Goal: Information Seeking & Learning: Find contact information

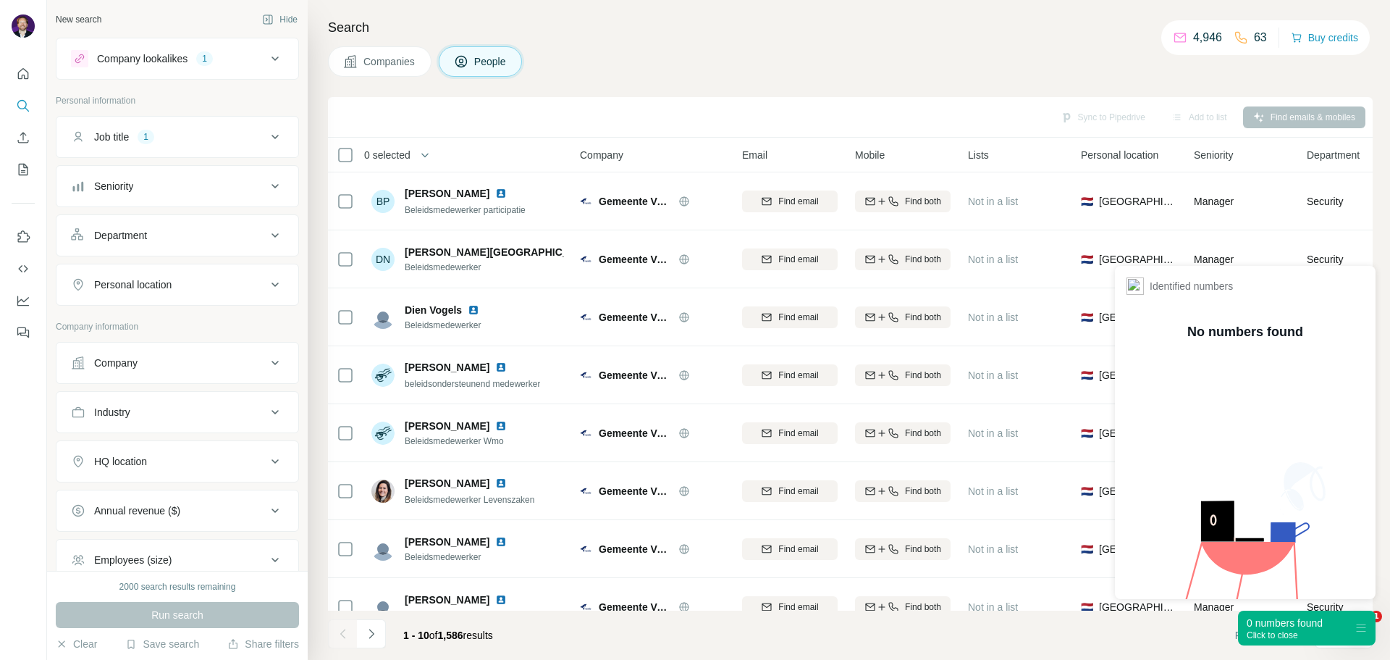
click at [1313, 627] on div "0 numbers found" at bounding box center [1285, 622] width 76 height 14
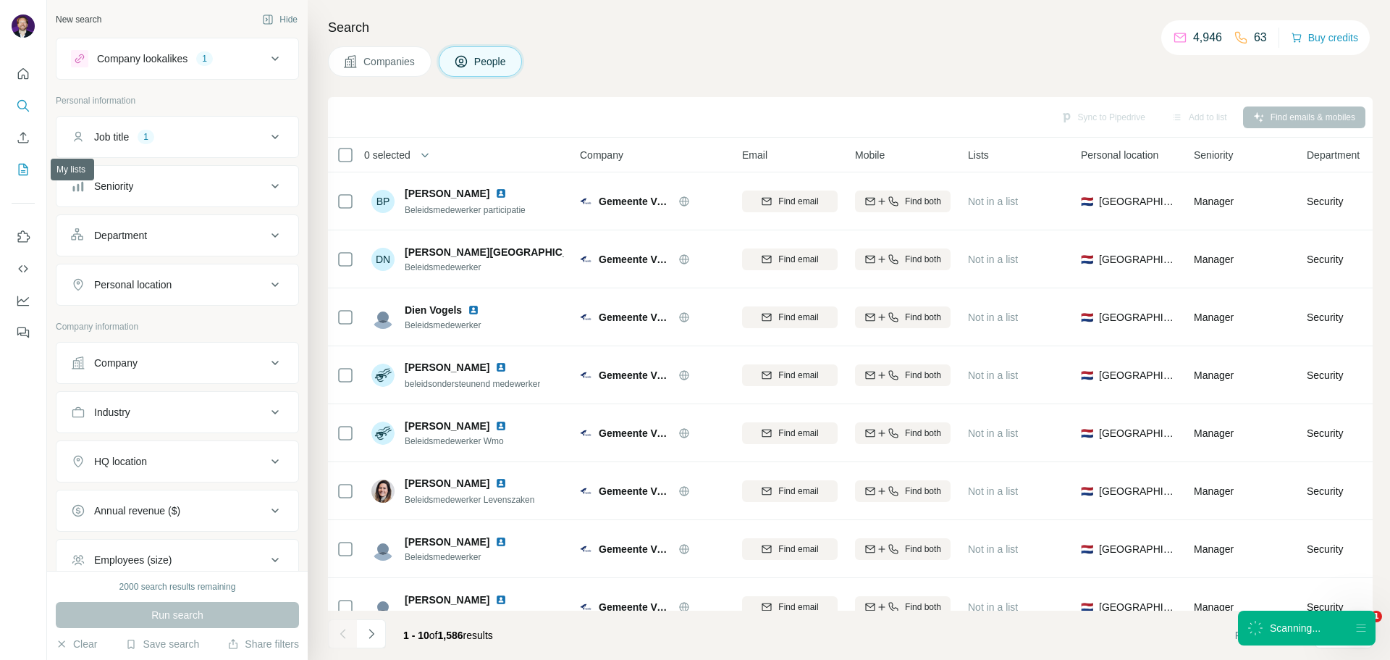
click at [22, 169] on icon "My lists" at bounding box center [23, 169] width 14 height 14
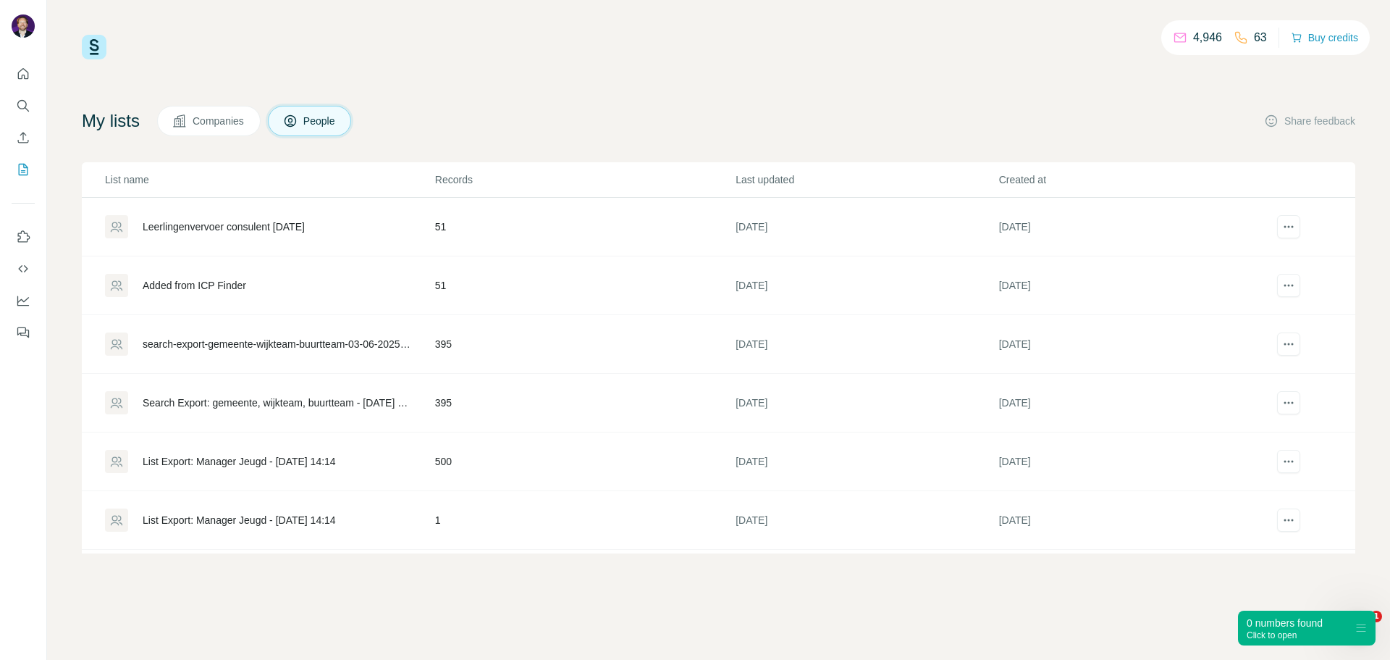
click at [293, 228] on div "Leerlingenvervoer consulent [DATE]" at bounding box center [224, 226] width 162 height 14
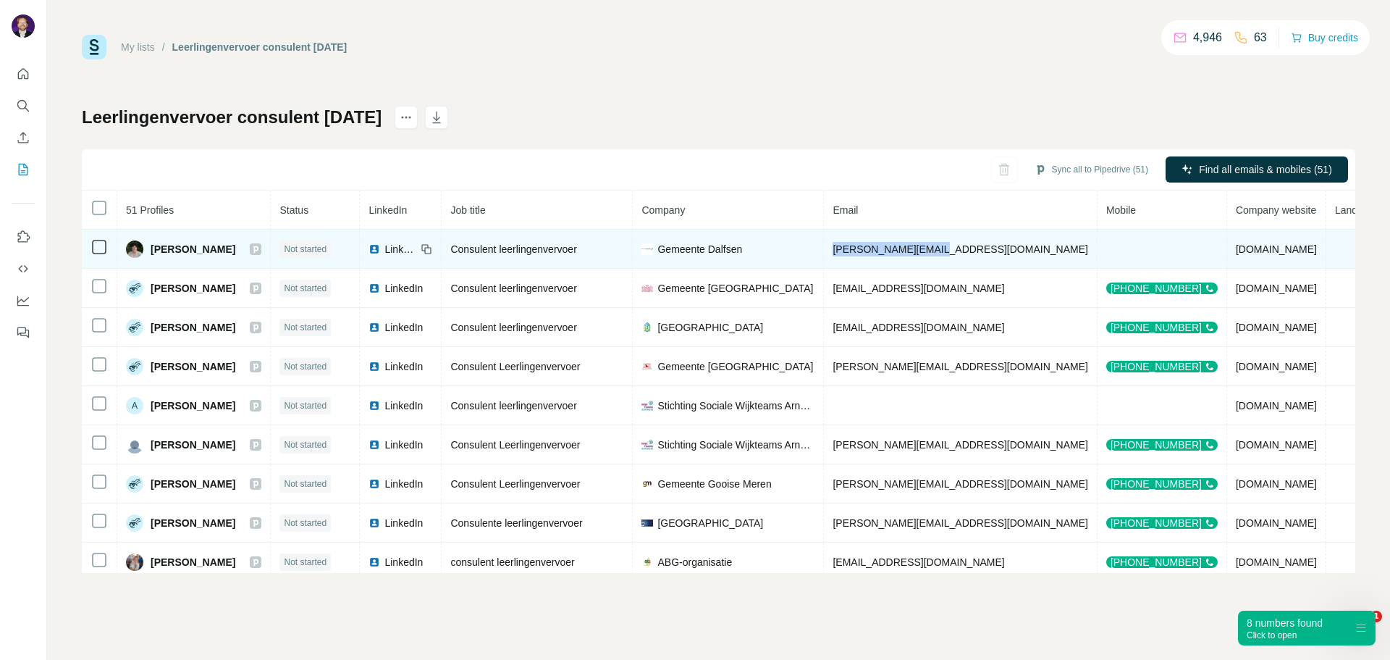
drag, startPoint x: 830, startPoint y: 249, endPoint x: 950, endPoint y: 253, distance: 120.2
click at [950, 253] on td "[PERSON_NAME][EMAIL_ADDRESS][DOMAIN_NAME]" at bounding box center [960, 249] width 273 height 39
copy span "[PERSON_NAME][EMAIL_ADDRESS][DOMAIN_NAME]"
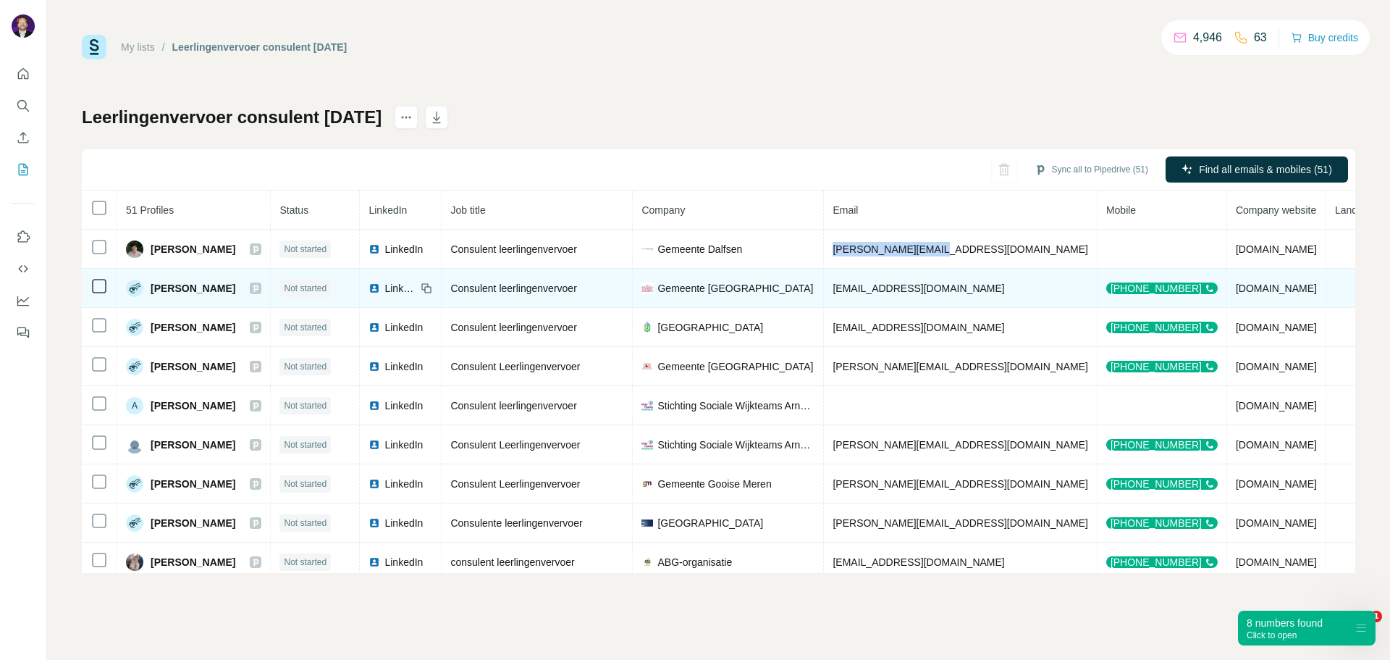
drag, startPoint x: 830, startPoint y: 293, endPoint x: 998, endPoint y: 288, distance: 168.1
click at [998, 288] on td "[EMAIL_ADDRESS][DOMAIN_NAME]" at bounding box center [960, 288] width 273 height 39
copy span "[EMAIL_ADDRESS][DOMAIN_NAME]"
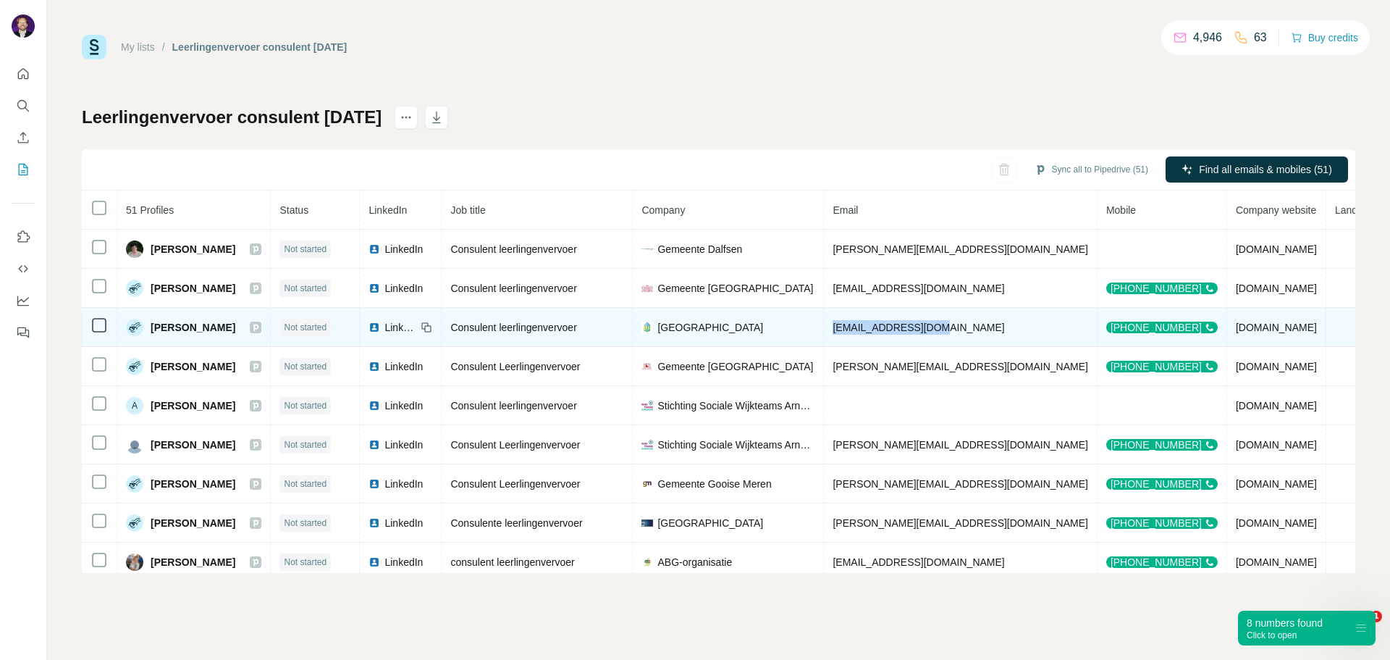
drag, startPoint x: 827, startPoint y: 328, endPoint x: 930, endPoint y: 327, distance: 102.8
click at [930, 327] on td "[EMAIL_ADDRESS][DOMAIN_NAME]" at bounding box center [960, 327] width 273 height 39
copy span "[EMAIL_ADDRESS][DOMAIN_NAME]"
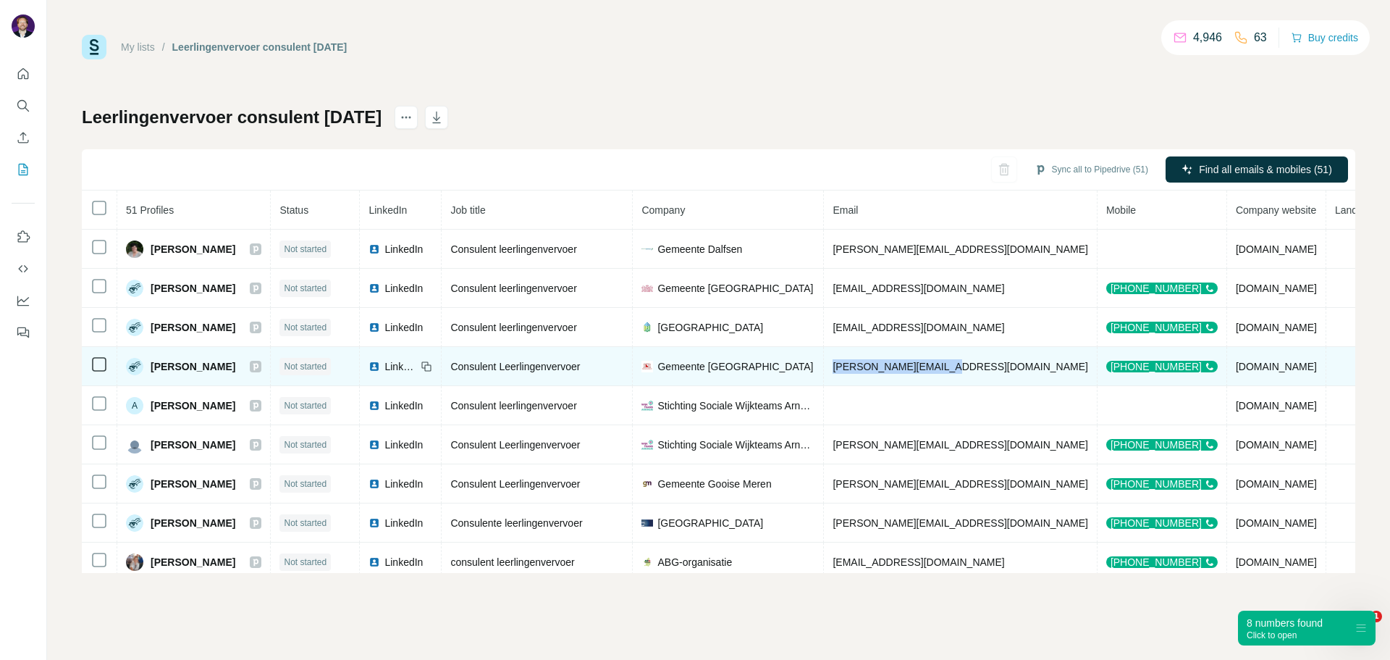
drag, startPoint x: 831, startPoint y: 368, endPoint x: 956, endPoint y: 355, distance: 125.2
click at [956, 355] on td "[PERSON_NAME][EMAIL_ADDRESS][DOMAIN_NAME]" at bounding box center [960, 366] width 273 height 39
copy span "[PERSON_NAME][EMAIL_ADDRESS][DOMAIN_NAME]"
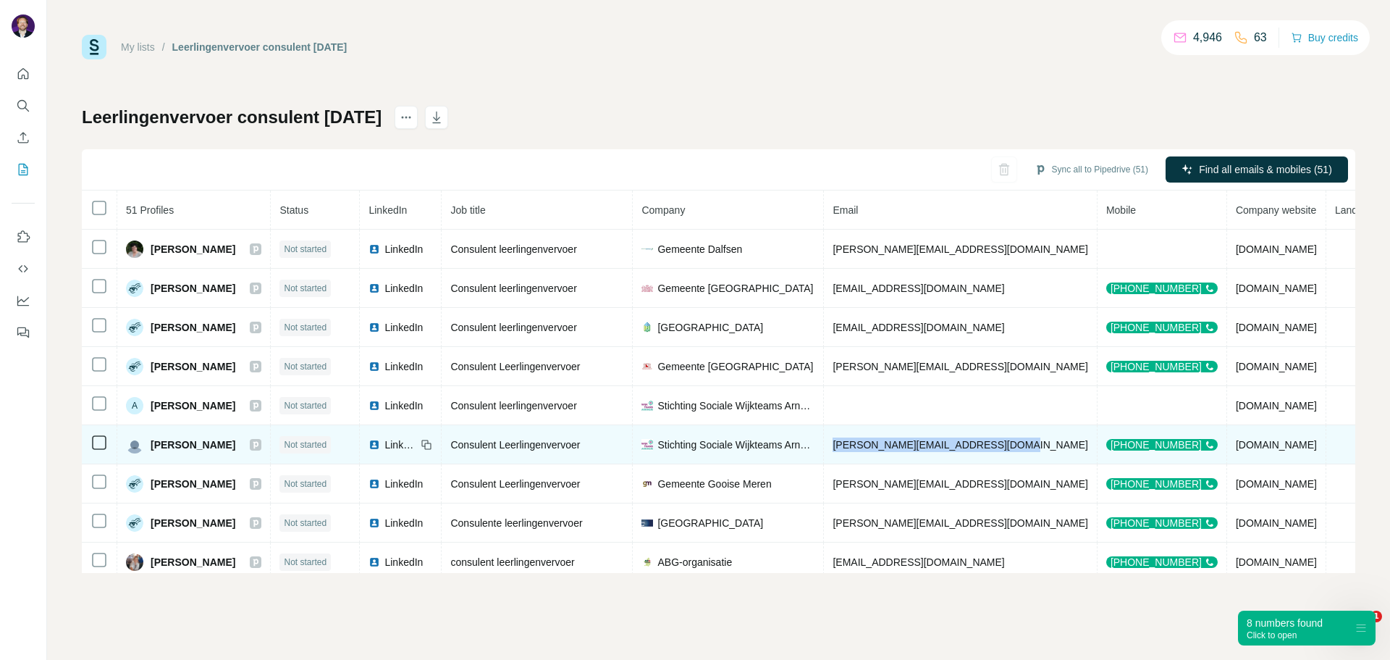
drag, startPoint x: 831, startPoint y: 447, endPoint x: 1014, endPoint y: 450, distance: 183.2
click at [1014, 450] on td "[PERSON_NAME][EMAIL_ADDRESS][DOMAIN_NAME]" at bounding box center [960, 444] width 273 height 39
copy span "[PERSON_NAME][EMAIL_ADDRESS][DOMAIN_NAME]"
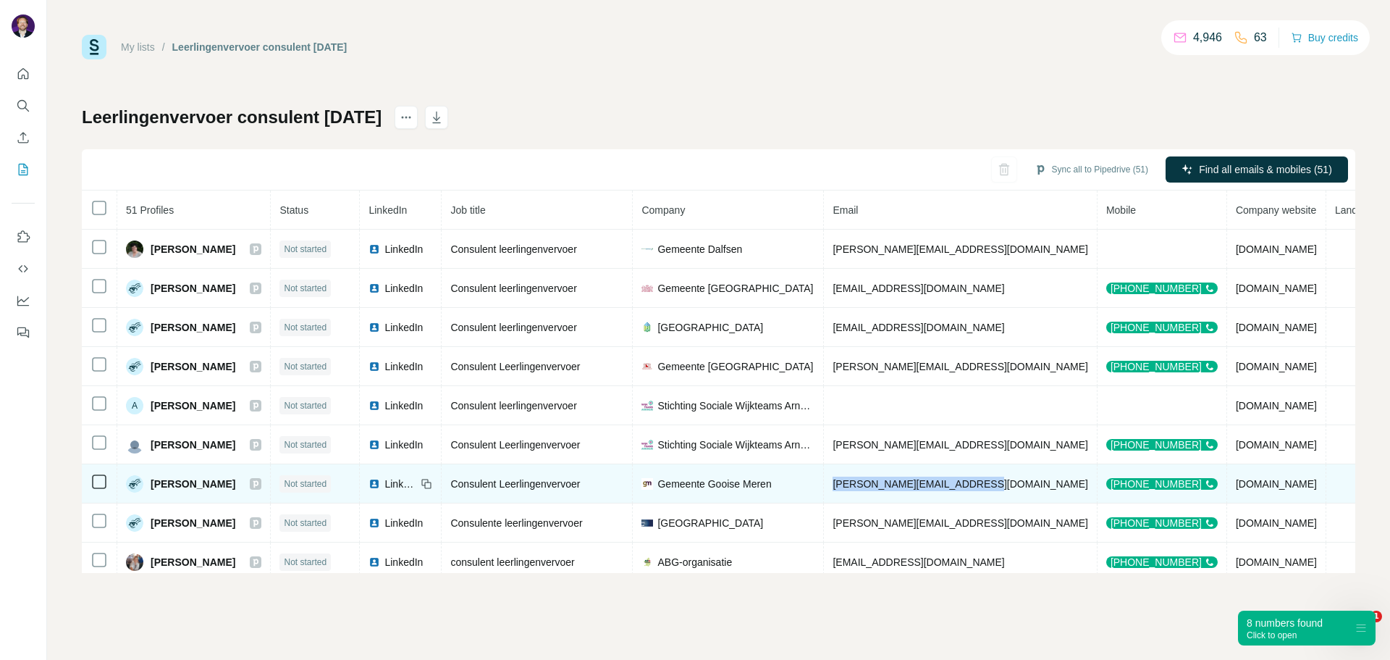
drag, startPoint x: 831, startPoint y: 482, endPoint x: 989, endPoint y: 481, distance: 157.8
click at [989, 481] on td "[PERSON_NAME][EMAIL_ADDRESS][DOMAIN_NAME]" at bounding box center [960, 483] width 273 height 39
copy span "[PERSON_NAME][EMAIL_ADDRESS][DOMAIN_NAME]"
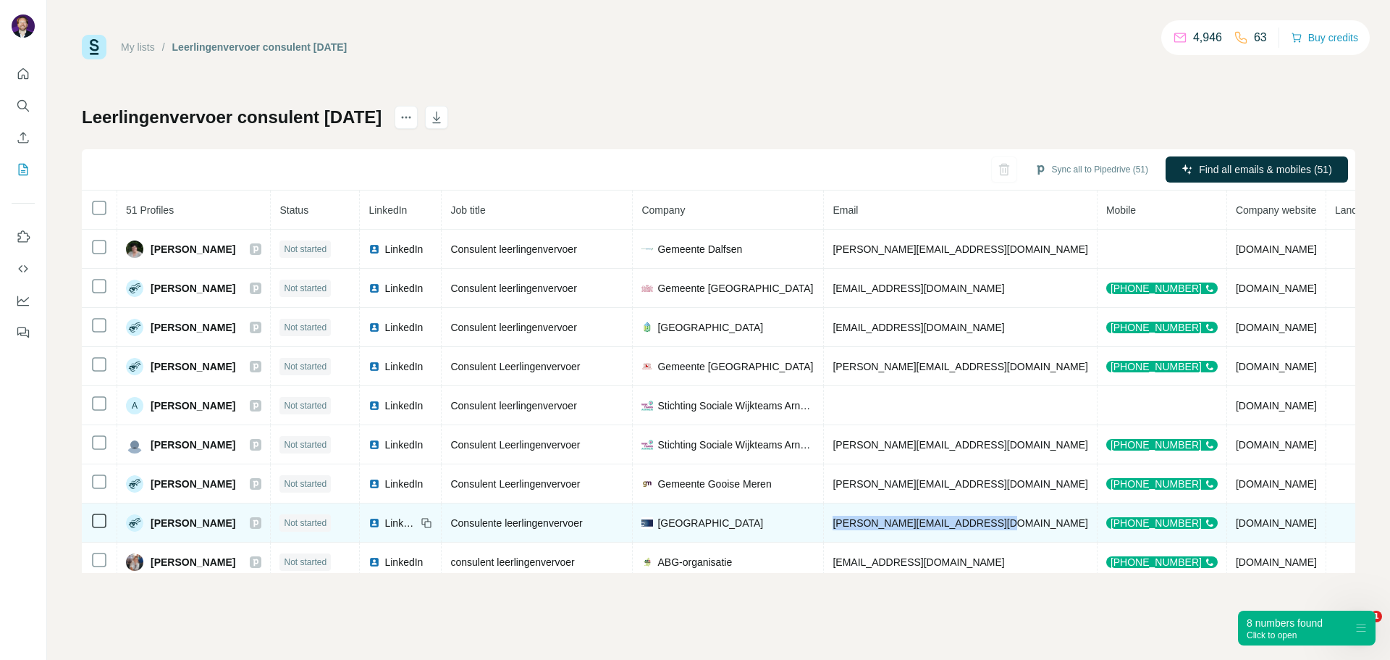
drag, startPoint x: 831, startPoint y: 523, endPoint x: 996, endPoint y: 526, distance: 165.1
click at [996, 526] on td "[PERSON_NAME][EMAIL_ADDRESS][DOMAIN_NAME]" at bounding box center [960, 522] width 273 height 39
copy span "[PERSON_NAME][EMAIL_ADDRESS][DOMAIN_NAME]"
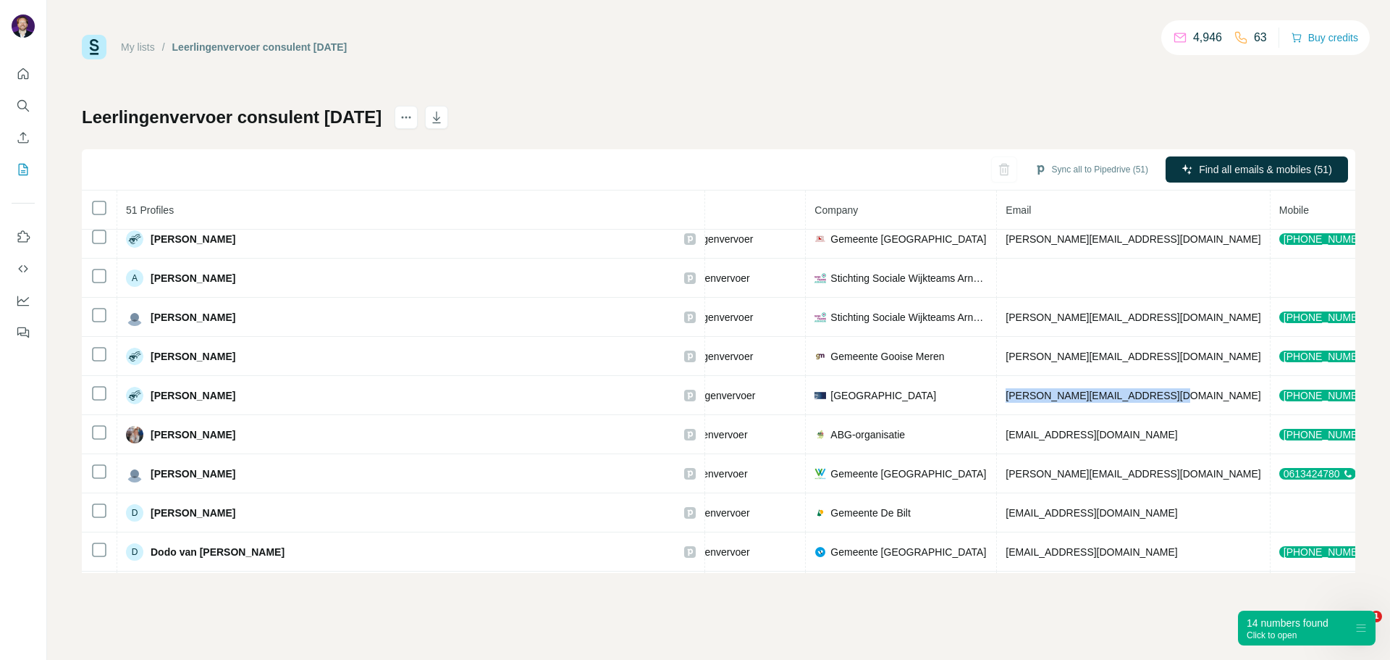
scroll to position [127, 306]
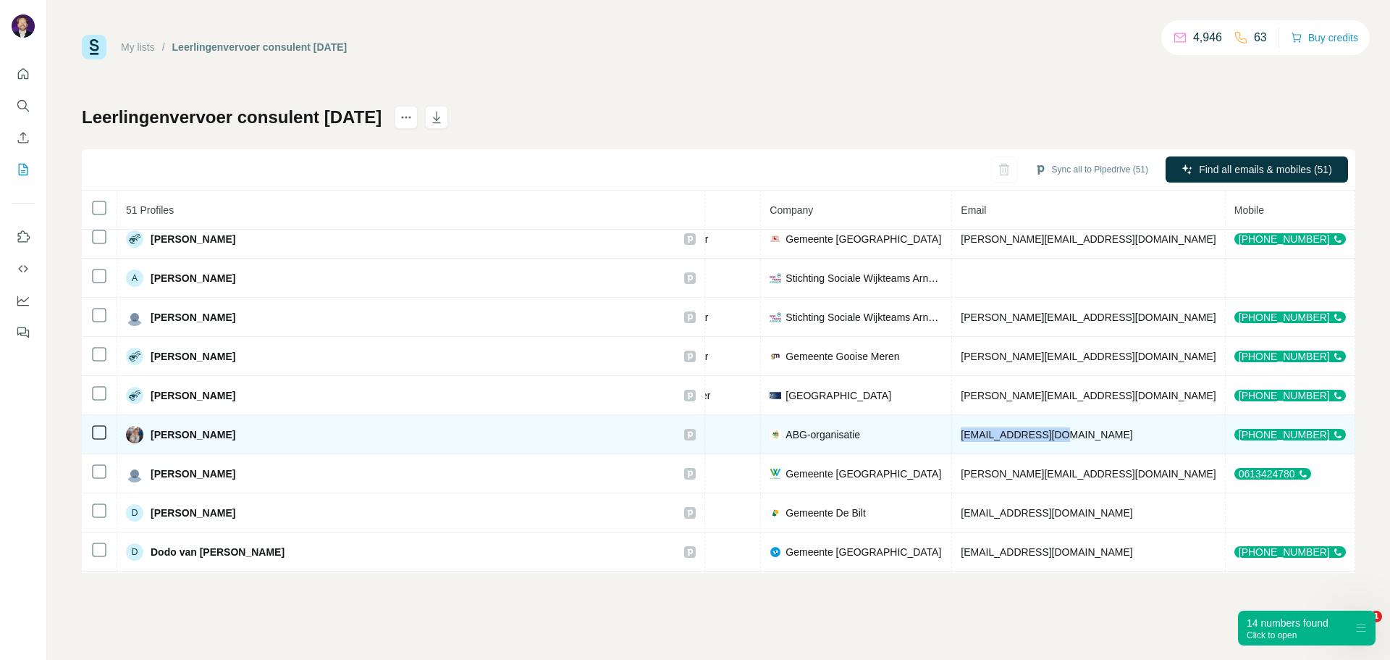
drag, startPoint x: 930, startPoint y: 437, endPoint x: 1036, endPoint y: 435, distance: 106.4
click at [1036, 435] on td "[EMAIL_ADDRESS][DOMAIN_NAME]" at bounding box center [1088, 434] width 273 height 39
copy span "[EMAIL_ADDRESS][DOMAIN_NAME]"
